Goal: Navigation & Orientation: Find specific page/section

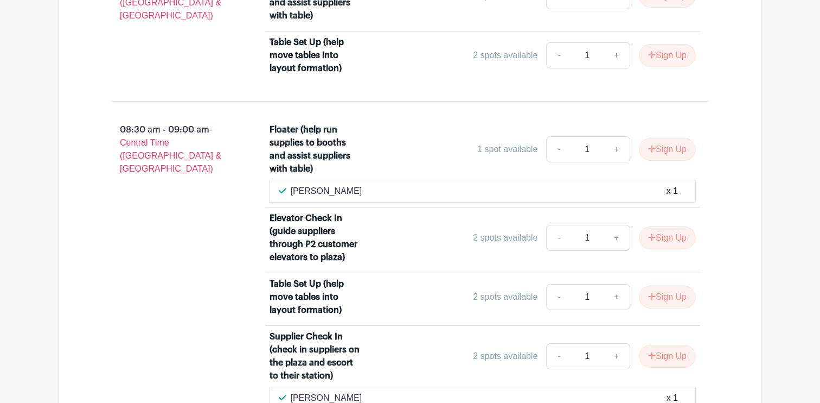
scroll to position [789, 0]
